Goal: Task Accomplishment & Management: Complete application form

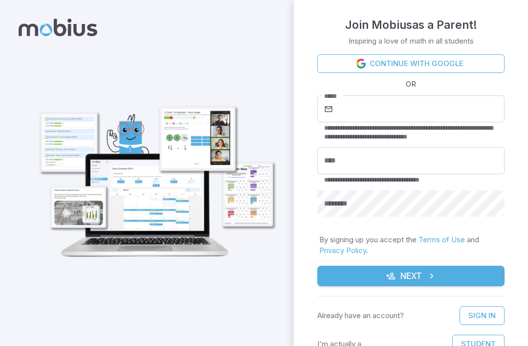
click at [428, 81] on div "OR" at bounding box center [410, 84] width 187 height 11
click at [437, 68] on link "Continue with Google" at bounding box center [410, 63] width 187 height 19
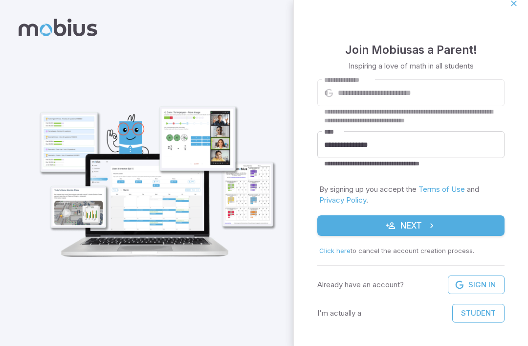
scroll to position [10, 0]
click at [418, 217] on button "Next" at bounding box center [410, 226] width 187 height 21
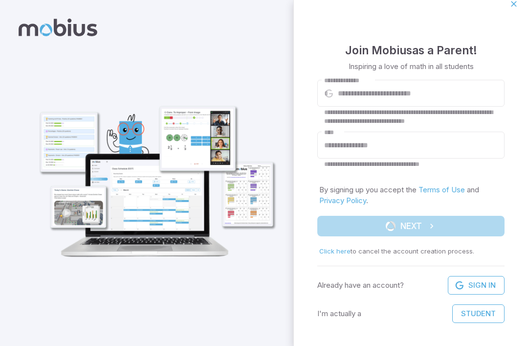
click at [418, 217] on form "**********" at bounding box center [410, 201] width 187 height 243
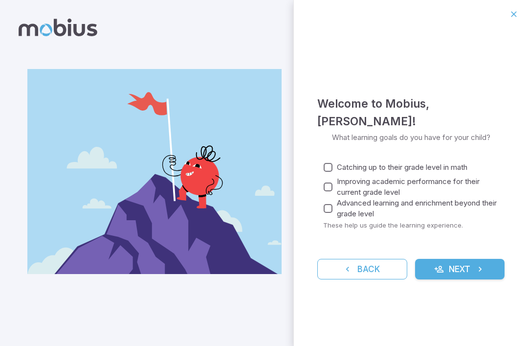
scroll to position [0, 0]
click at [457, 261] on button "Next" at bounding box center [460, 269] width 90 height 21
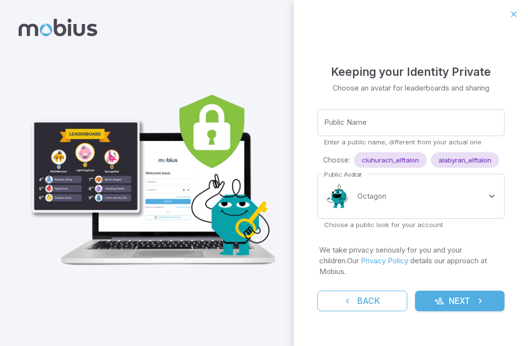
click at [453, 130] on input "Public Name" at bounding box center [410, 122] width 187 height 27
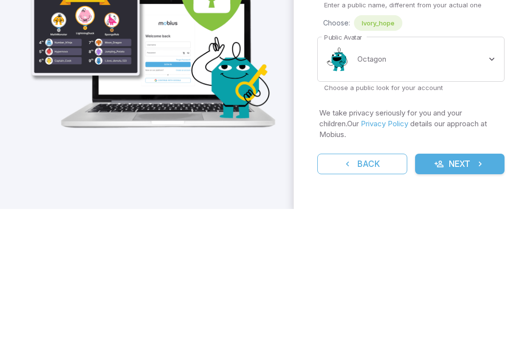
type input "**********"
click at [463, 73] on body "**********" at bounding box center [264, 173] width 528 height 346
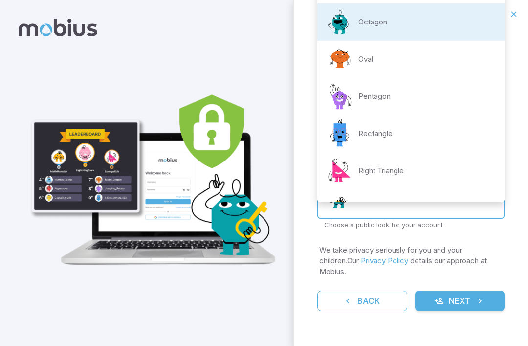
scroll to position [15, 0]
click at [463, 89] on li "Pentagon" at bounding box center [410, 96] width 187 height 37
type input "**********"
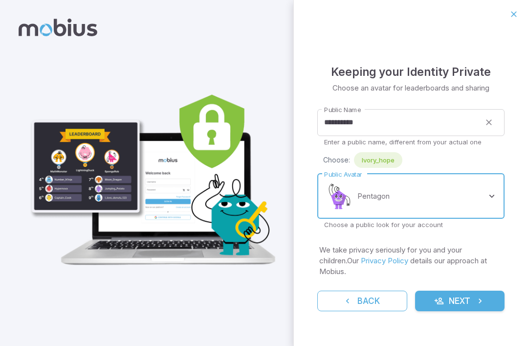
click at [474, 290] on button "Next" at bounding box center [460, 300] width 90 height 21
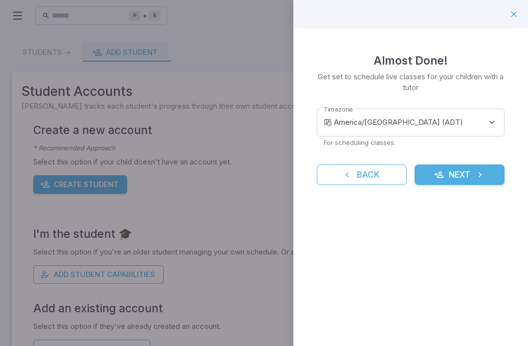
click at [477, 182] on button "Next" at bounding box center [460, 174] width 90 height 21
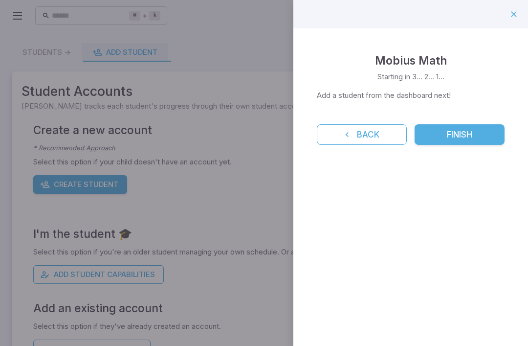
click at [480, 141] on button "Finish" at bounding box center [460, 134] width 90 height 21
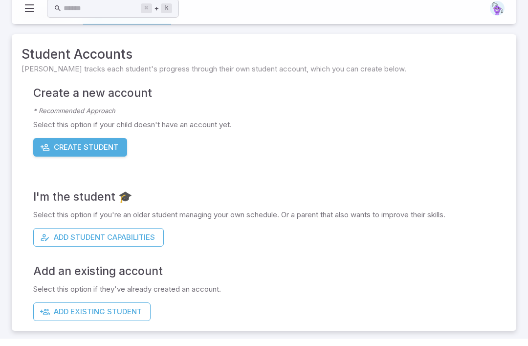
scroll to position [32, 0]
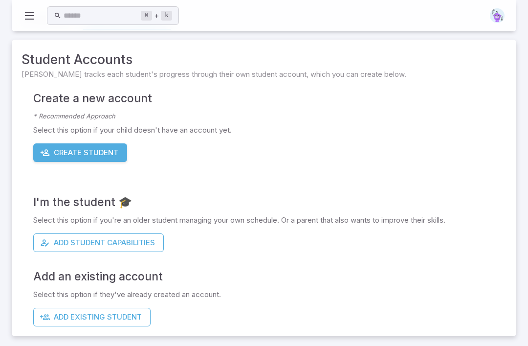
click at [95, 153] on button "Create Student" at bounding box center [80, 152] width 94 height 19
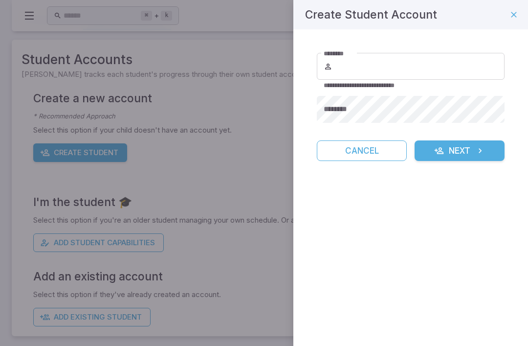
click at [233, 201] on div at bounding box center [264, 173] width 528 height 346
click at [254, 205] on div at bounding box center [264, 173] width 528 height 346
click at [344, 160] on button "Cancel" at bounding box center [362, 150] width 90 height 21
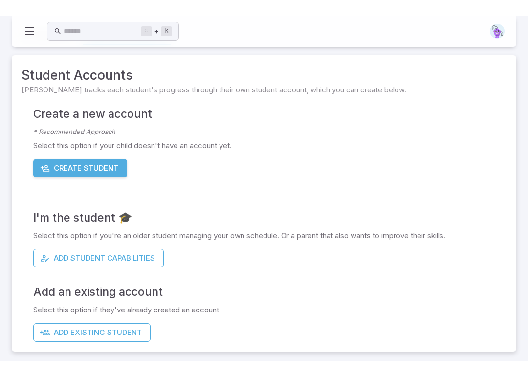
scroll to position [0, 0]
